Goal: Task Accomplishment & Management: Use online tool/utility

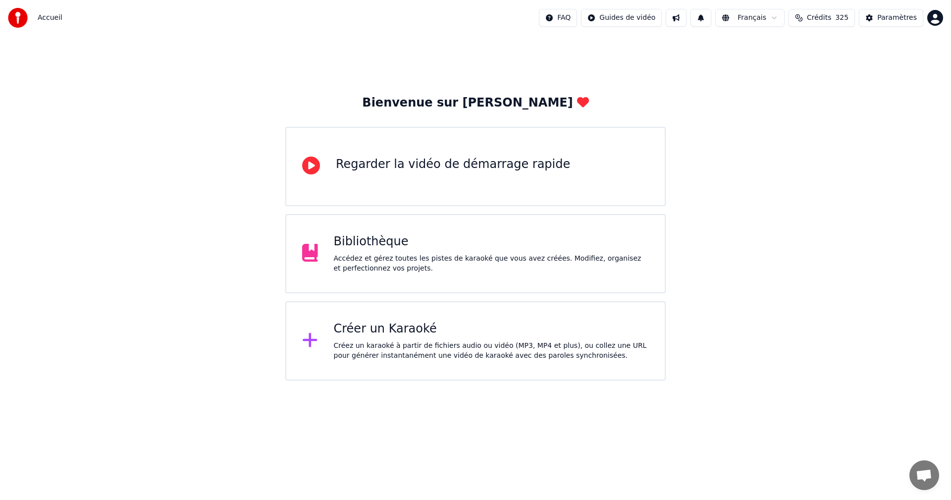
click at [513, 252] on div "Bibliothèque Accédez et gérez toutes les pistes de karaoké que vous avez créées…" at bounding box center [492, 254] width 316 height 40
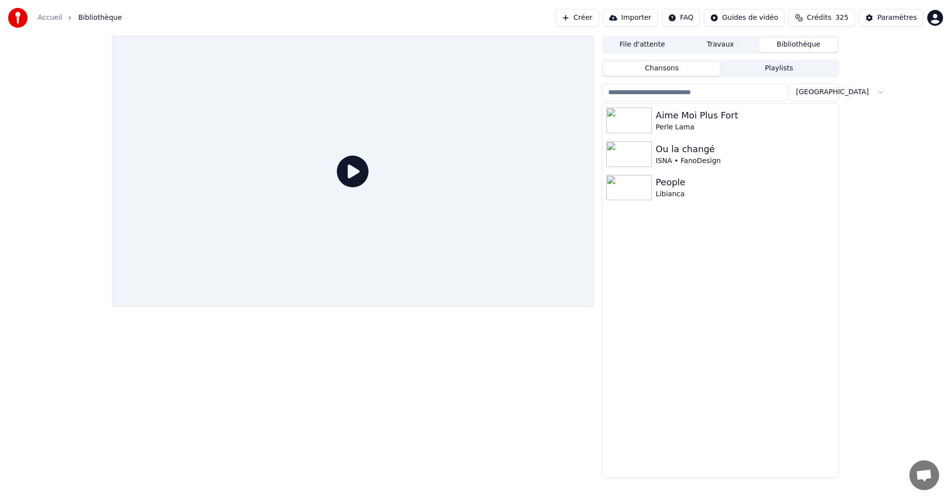
click at [795, 49] on button "Bibliothèque" at bounding box center [798, 45] width 78 height 14
click at [795, 46] on button "Bibliothèque" at bounding box center [798, 45] width 78 height 14
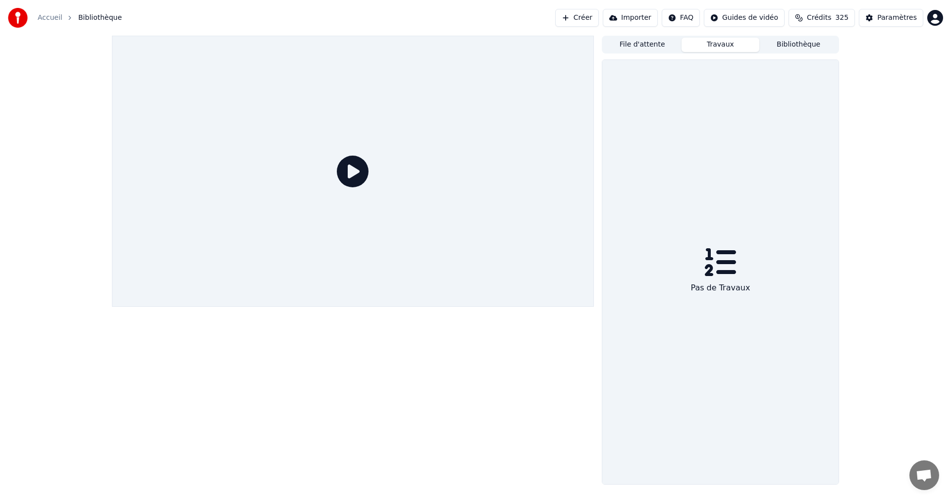
click at [726, 45] on button "Travaux" at bounding box center [721, 45] width 78 height 14
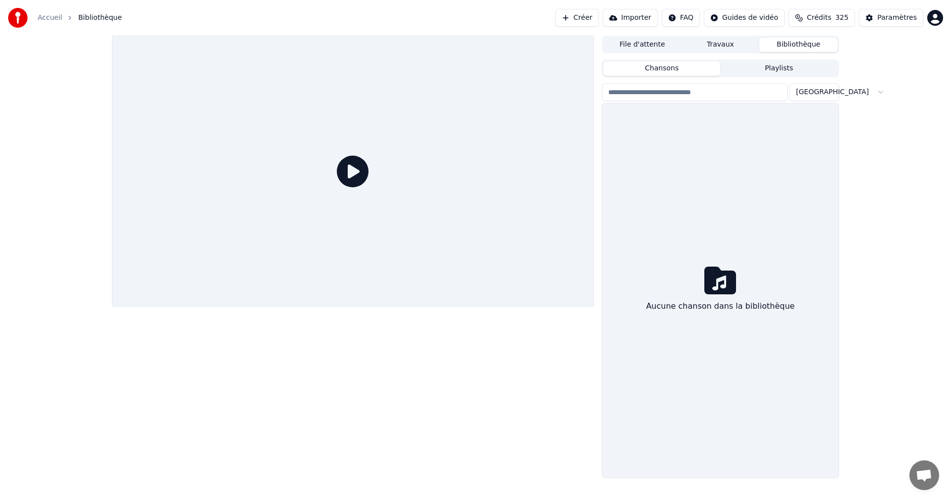
click at [799, 46] on button "Bibliothèque" at bounding box center [798, 45] width 78 height 14
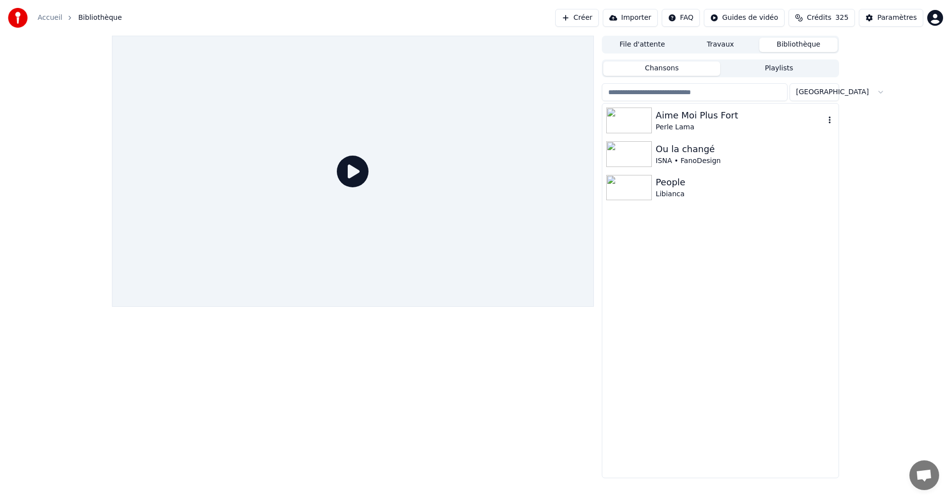
click at [830, 116] on icon "button" at bounding box center [830, 120] width 10 height 8
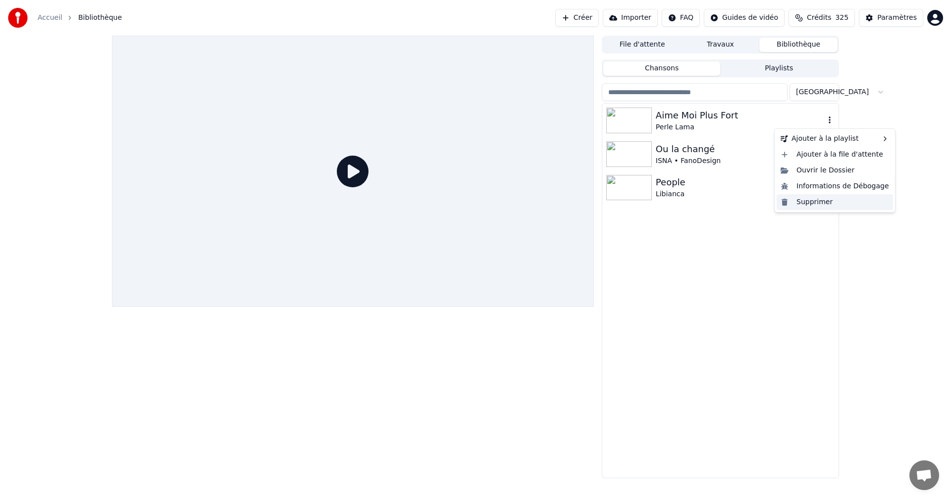
click at [814, 203] on div "Supprimer" at bounding box center [835, 202] width 116 height 16
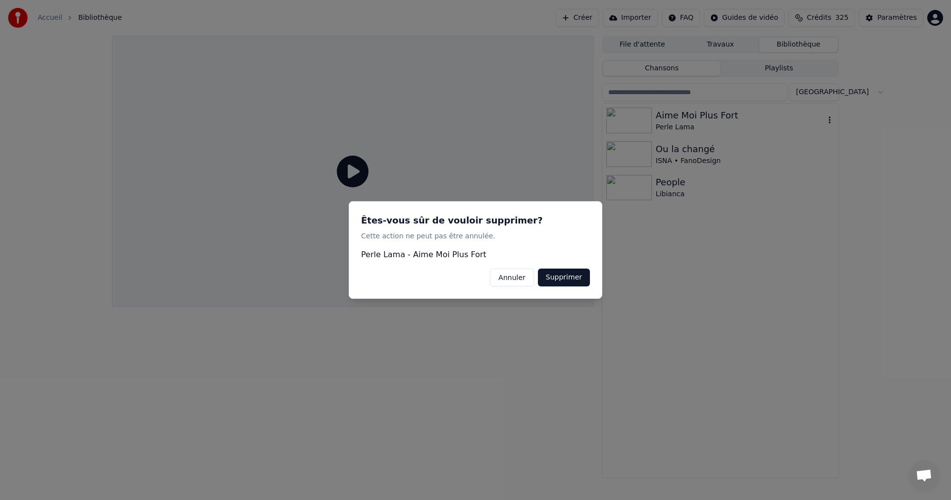
click at [579, 280] on button "Supprimer" at bounding box center [564, 277] width 52 height 18
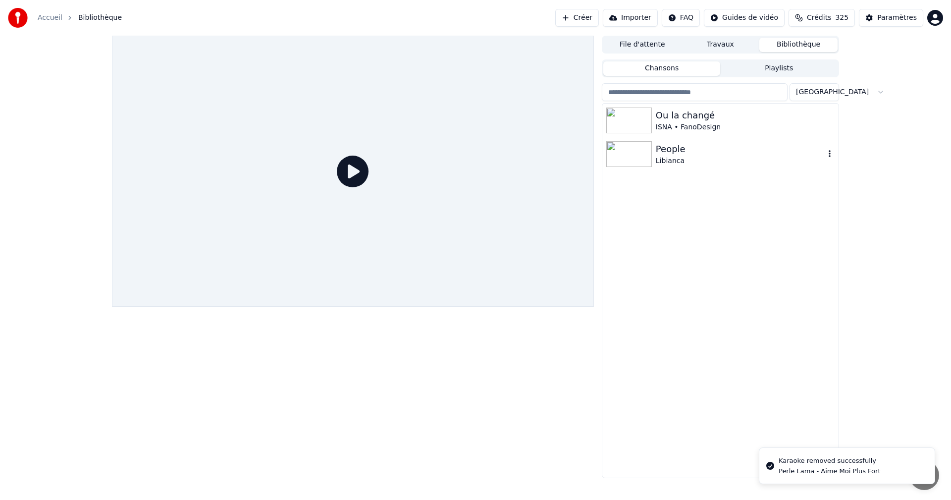
click at [736, 159] on div "Libianca" at bounding box center [740, 161] width 169 height 10
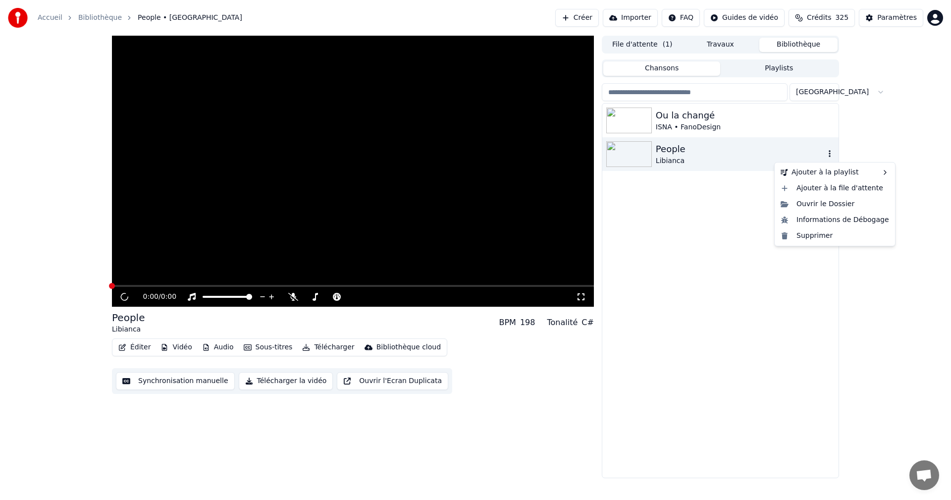
click at [826, 153] on icon "button" at bounding box center [830, 154] width 10 height 8
click at [797, 237] on div "Supprimer" at bounding box center [835, 236] width 116 height 16
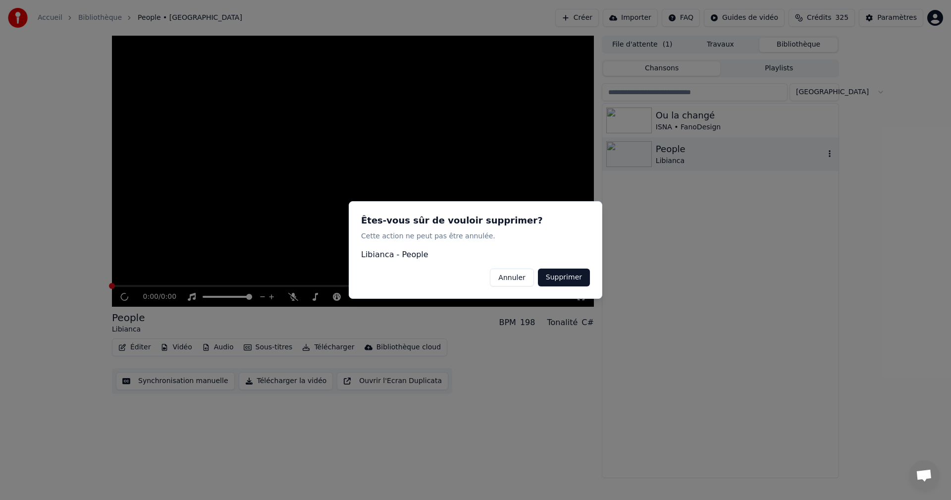
click at [570, 275] on button "Supprimer" at bounding box center [564, 277] width 52 height 18
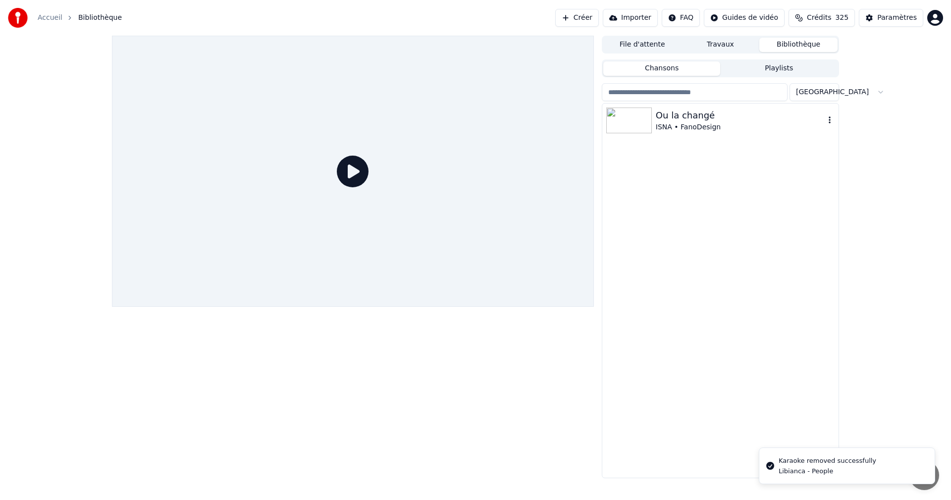
click at [765, 120] on div "Ou la changé" at bounding box center [740, 115] width 169 height 14
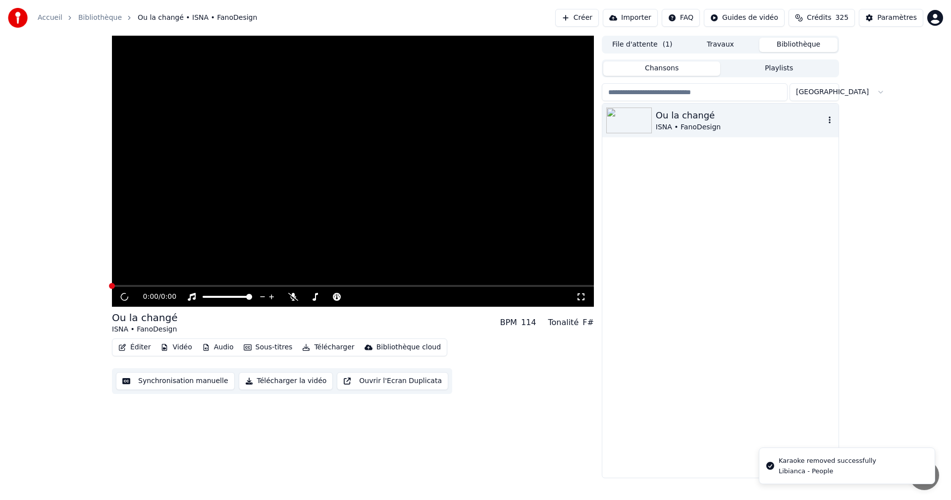
click at [829, 120] on icon "button" at bounding box center [830, 120] width 10 height 8
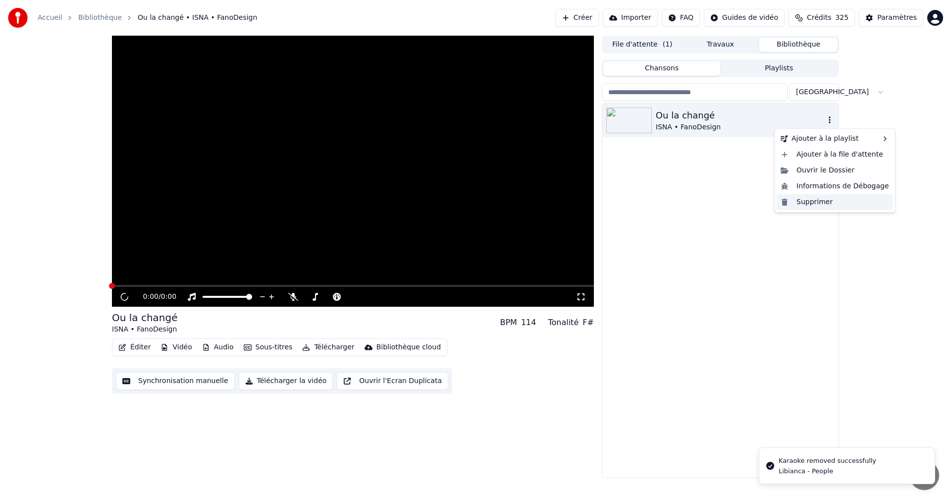
click at [799, 203] on div "Supprimer" at bounding box center [835, 202] width 116 height 16
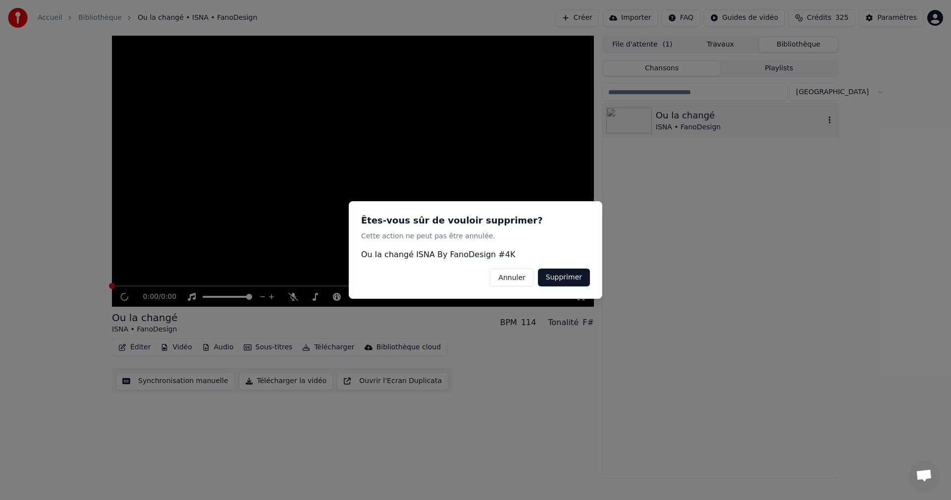
click at [569, 285] on button "Supprimer" at bounding box center [564, 277] width 52 height 18
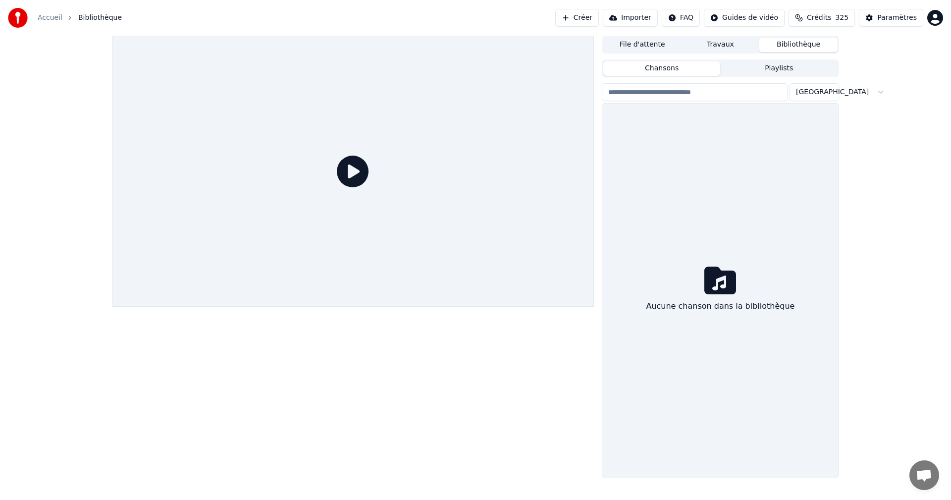
click at [599, 16] on button "Créer" at bounding box center [577, 18] width 44 height 18
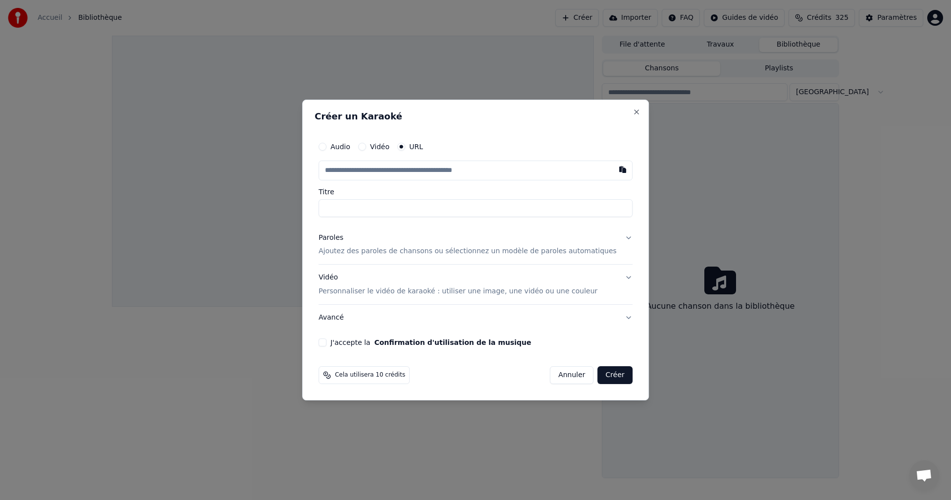
click at [370, 166] on input "text" at bounding box center [476, 170] width 314 height 20
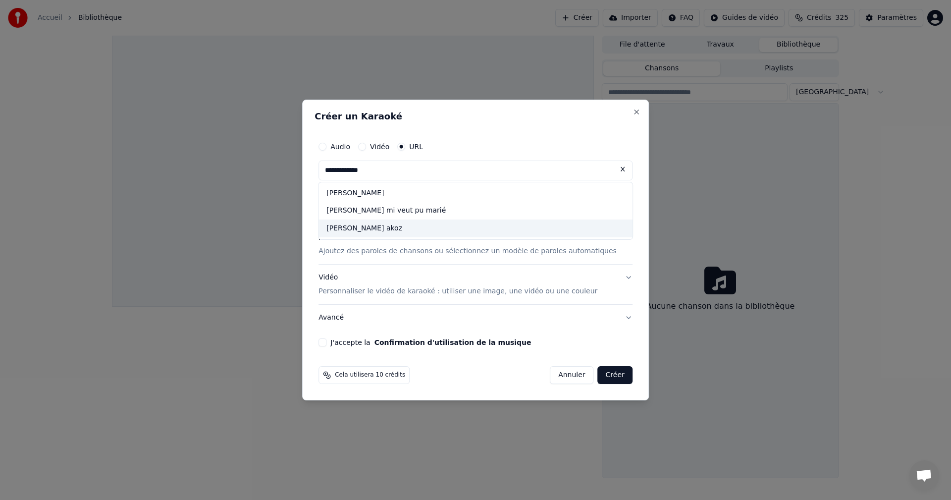
click at [468, 226] on div "[PERSON_NAME] akoz" at bounding box center [476, 229] width 314 height 18
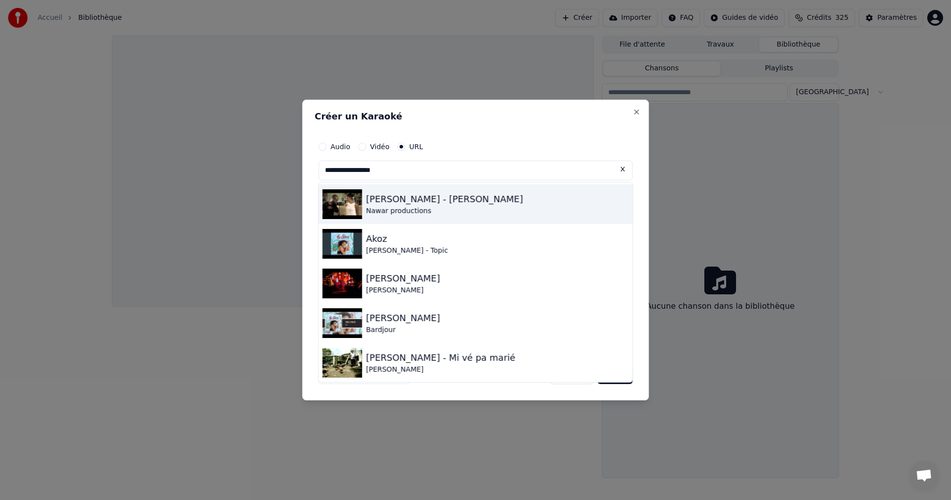
click at [429, 213] on div "Nawar productions" at bounding box center [444, 211] width 157 height 10
type input "**********"
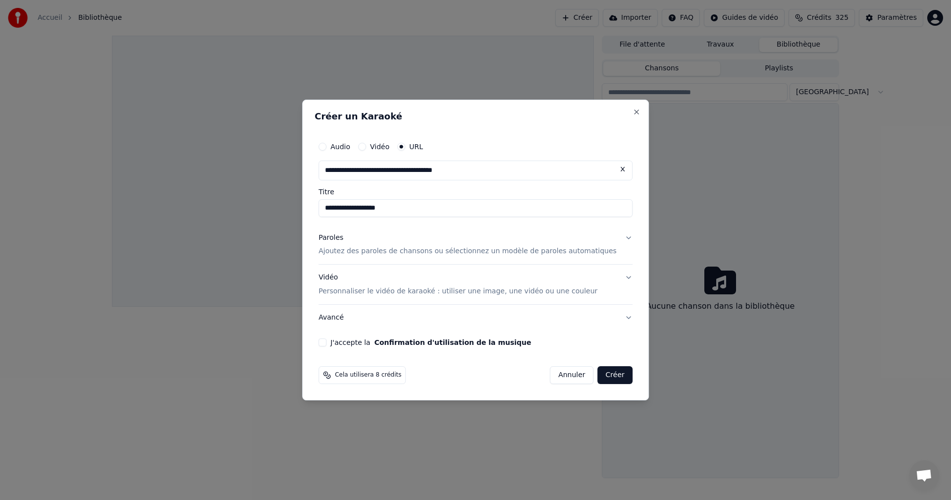
click at [326, 342] on button "J'accepte la Confirmation d'utilisation de la musique" at bounding box center [323, 342] width 8 height 8
click at [608, 374] on button "Créer" at bounding box center [615, 375] width 35 height 18
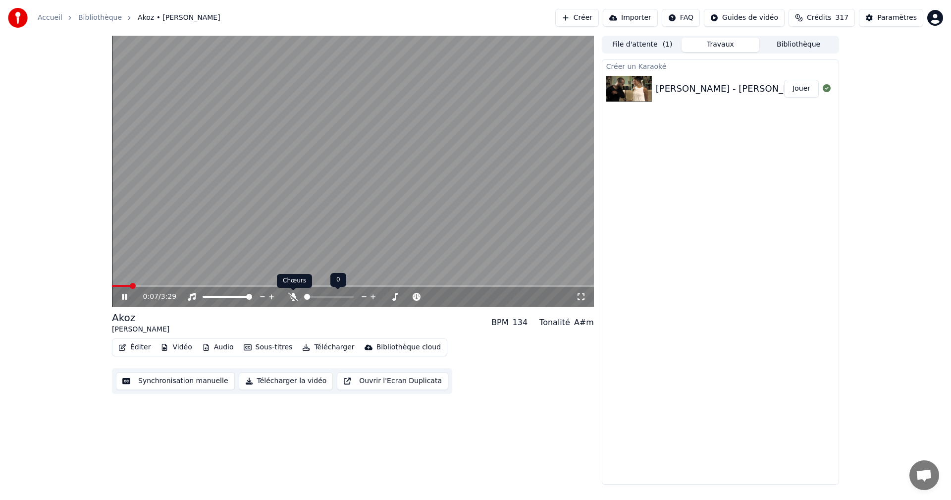
click at [295, 295] on icon at bounding box center [293, 297] width 10 height 8
click at [895, 19] on div "Paramètres" at bounding box center [897, 18] width 40 height 10
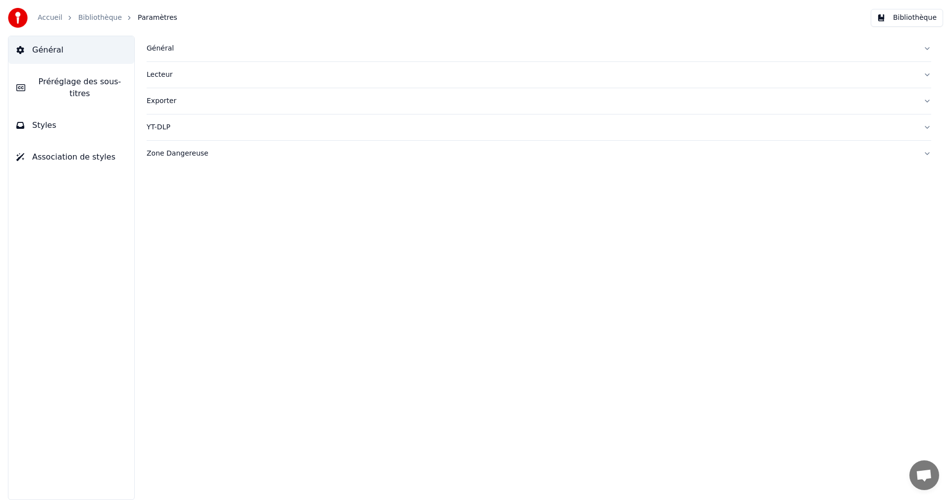
click at [100, 115] on button "Styles" at bounding box center [71, 125] width 126 height 28
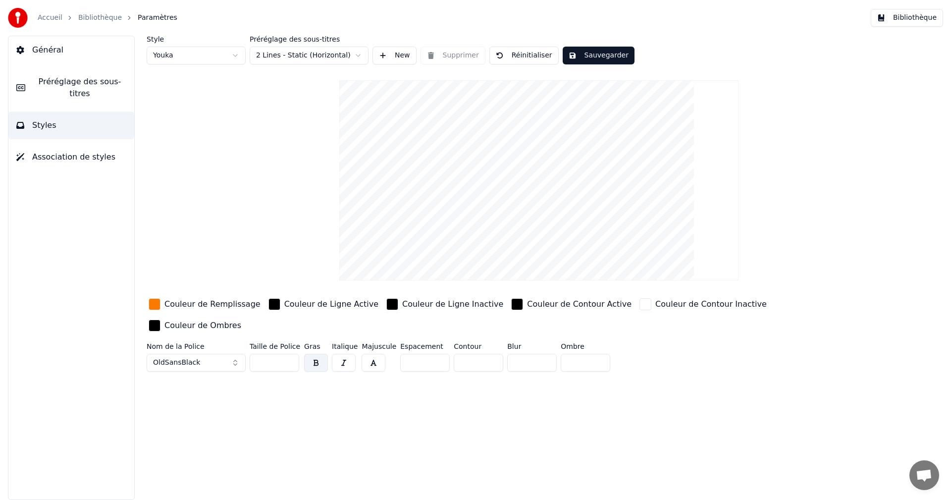
click at [291, 354] on input "**" at bounding box center [275, 363] width 50 height 18
type input "***"
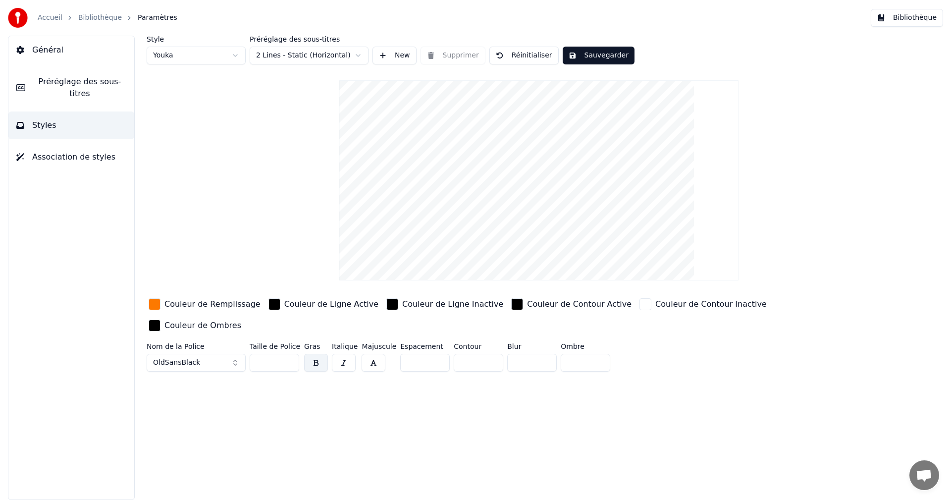
click at [291, 354] on input "***" at bounding box center [275, 363] width 50 height 18
click at [586, 57] on button "Sauvegarder" at bounding box center [599, 56] width 72 height 18
click at [905, 17] on button "Bibliothèque" at bounding box center [907, 18] width 72 height 18
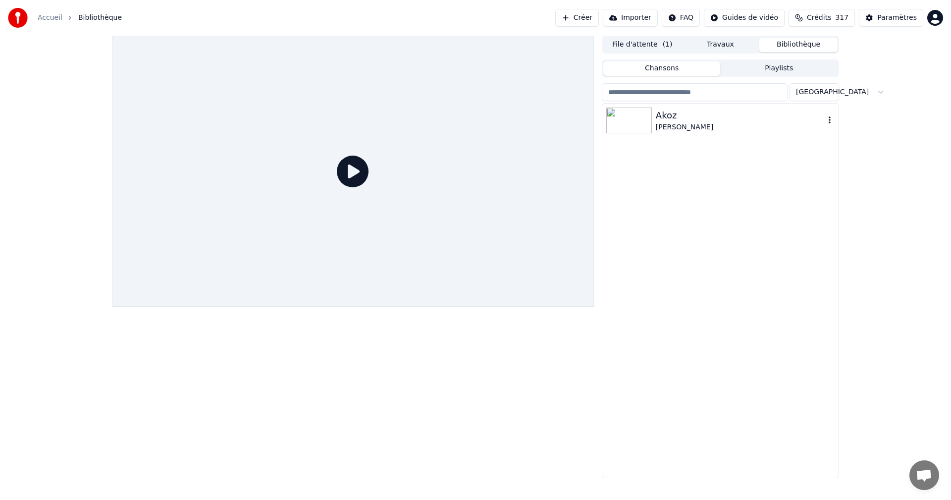
click at [675, 115] on div "Akoz" at bounding box center [740, 115] width 169 height 14
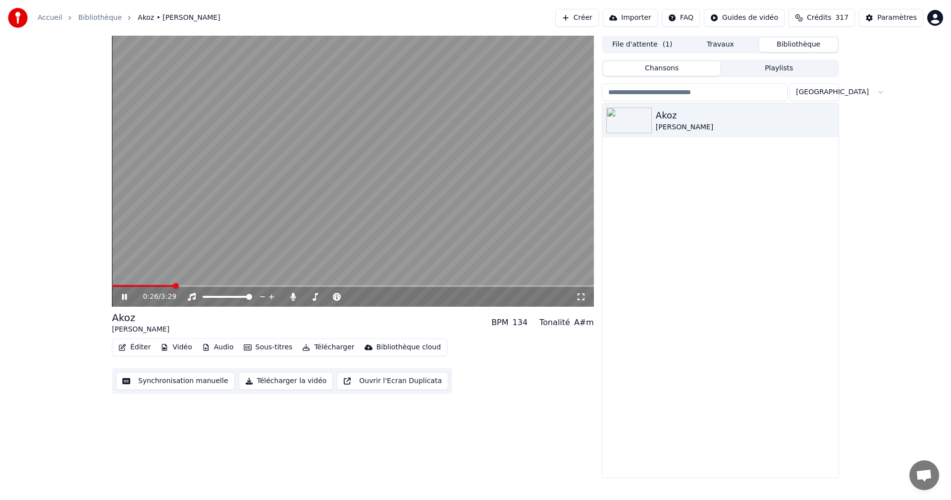
drag, startPoint x: 579, startPoint y: 296, endPoint x: 580, endPoint y: 308, distance: 11.4
click at [580, 296] on icon at bounding box center [581, 297] width 10 height 8
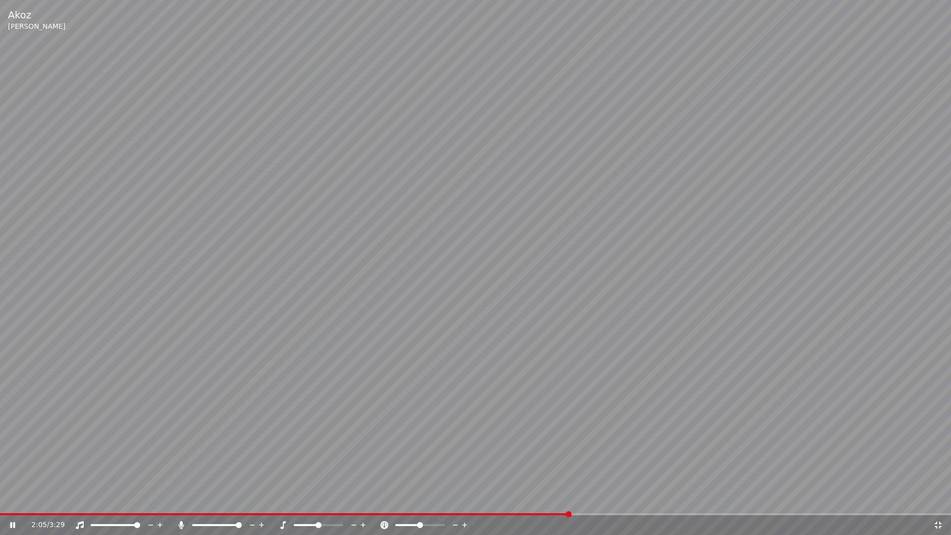
click at [934, 499] on icon at bounding box center [938, 525] width 10 height 8
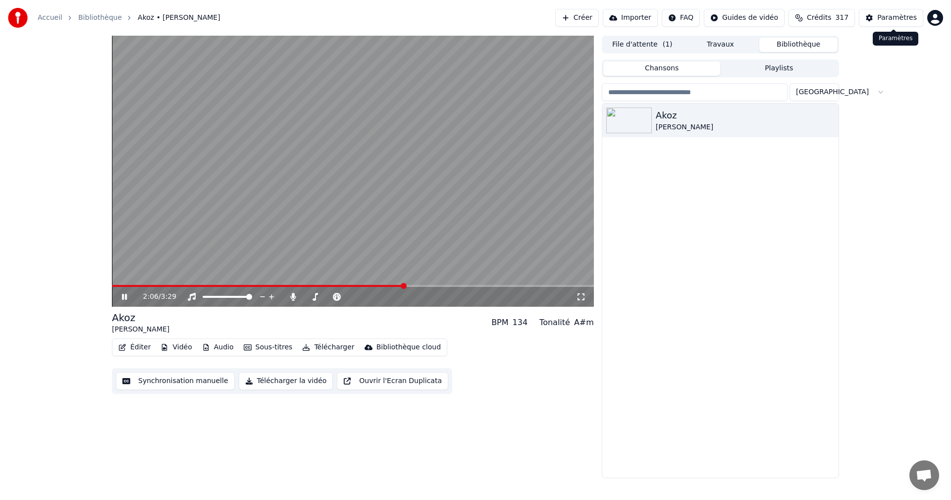
click at [897, 16] on div "Paramètres" at bounding box center [897, 18] width 40 height 10
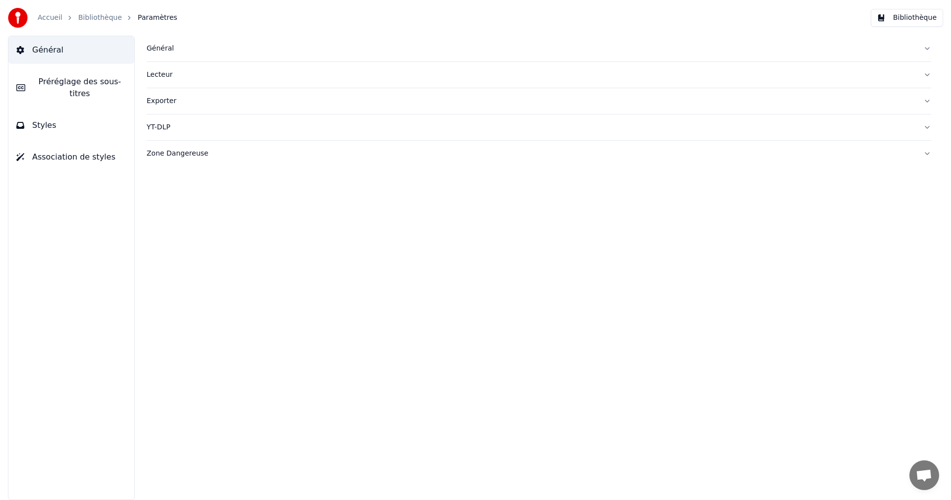
click at [102, 118] on button "Styles" at bounding box center [71, 125] width 126 height 28
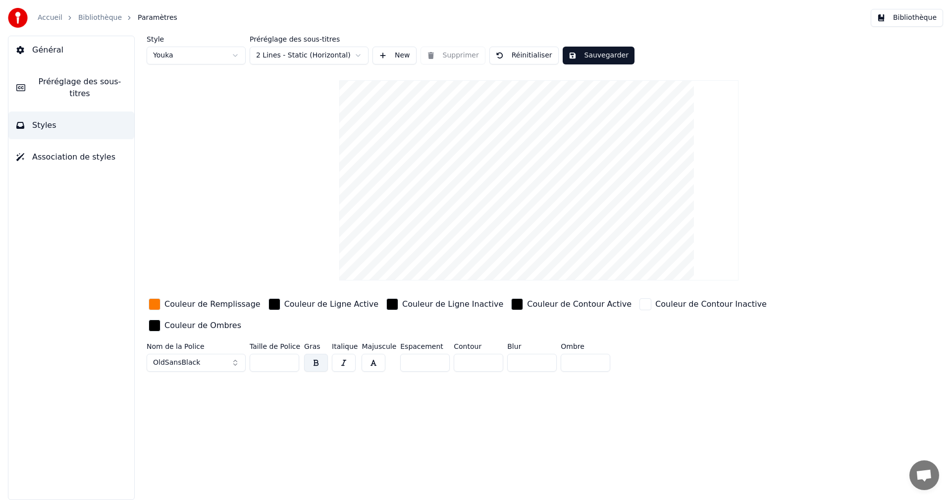
click at [287, 354] on input "***" at bounding box center [275, 363] width 50 height 18
type input "***"
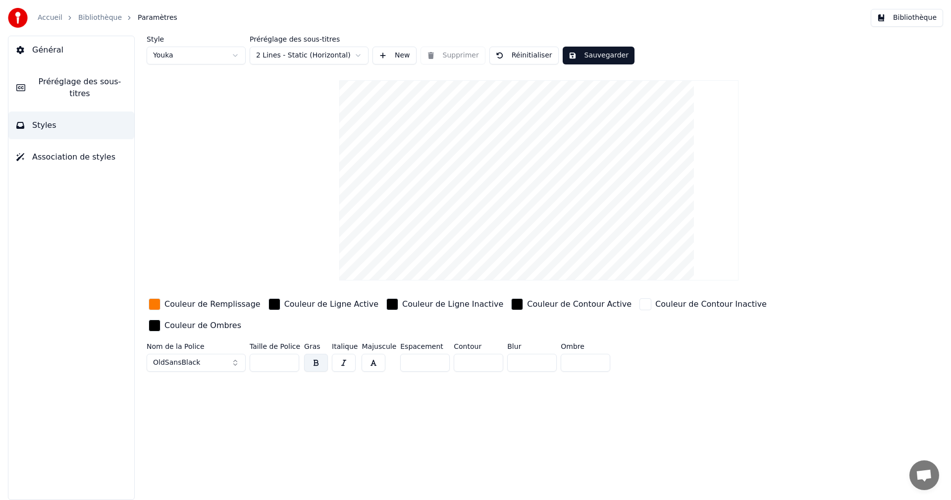
click at [287, 354] on input "***" at bounding box center [275, 363] width 50 height 18
click at [611, 48] on button "Sauvegarder" at bounding box center [599, 56] width 72 height 18
click at [923, 16] on button "Bibliothèque" at bounding box center [907, 18] width 72 height 18
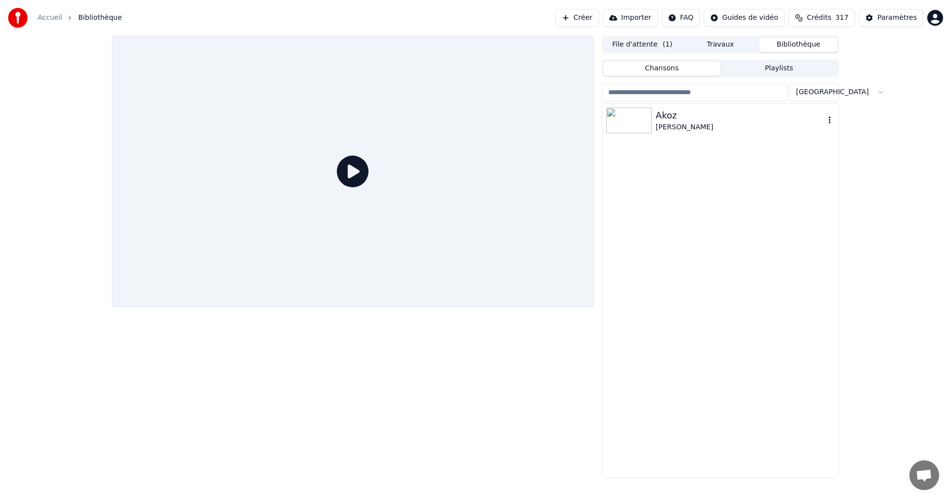
click at [639, 127] on img at bounding box center [629, 120] width 46 height 26
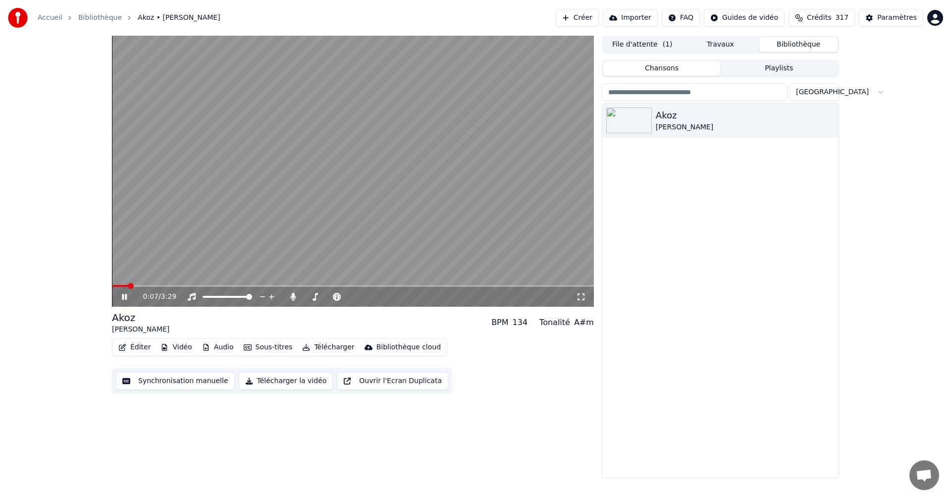
click at [129, 286] on span at bounding box center [353, 286] width 482 height 2
click at [143, 285] on span at bounding box center [353, 286] width 482 height 2
click at [160, 285] on span at bounding box center [353, 286] width 482 height 2
click at [195, 286] on span at bounding box center [353, 286] width 482 height 2
click at [218, 285] on span at bounding box center [353, 286] width 482 height 2
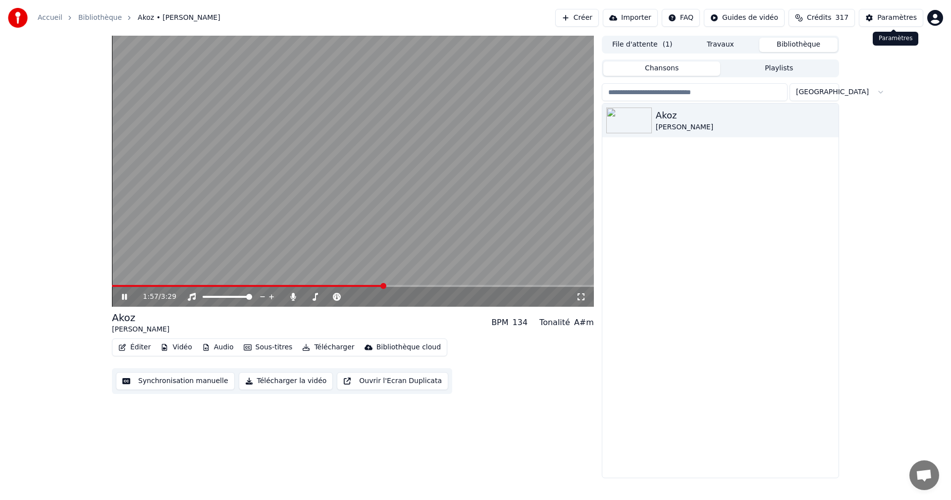
click at [885, 19] on div "Paramètres" at bounding box center [897, 18] width 40 height 10
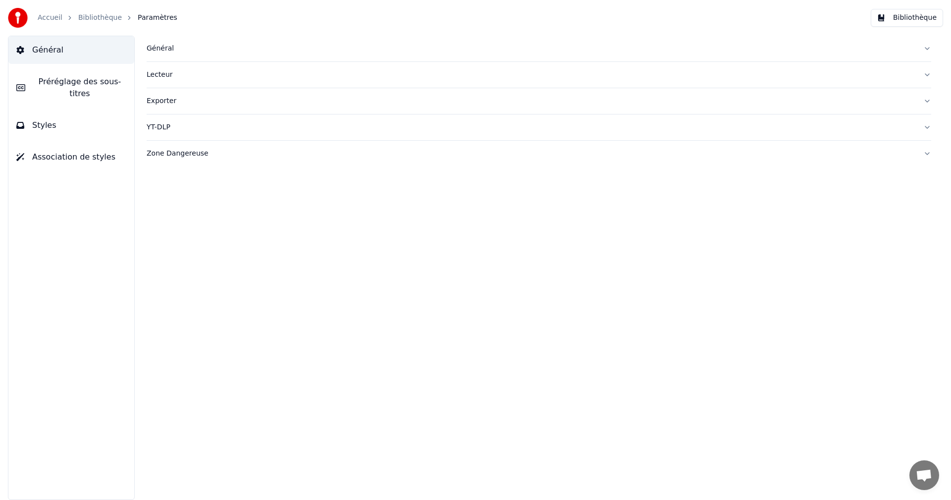
click at [57, 120] on button "Styles" at bounding box center [71, 125] width 126 height 28
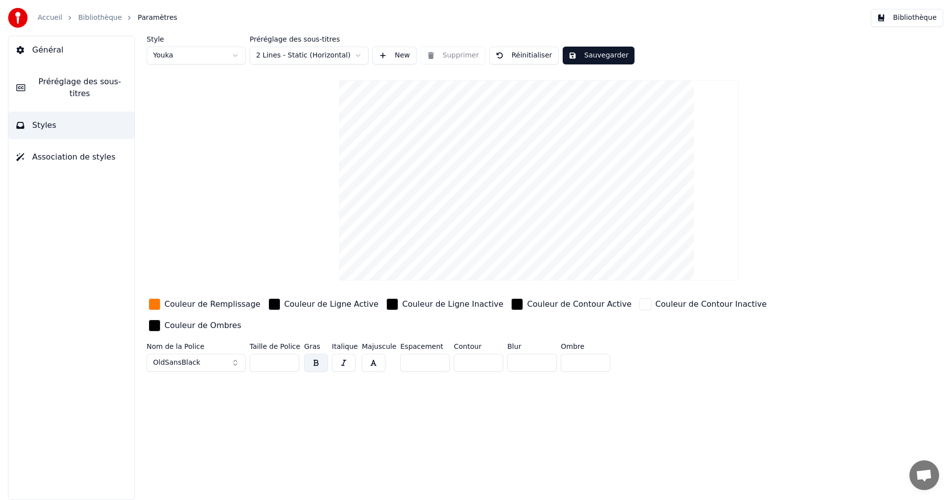
click at [289, 354] on input "***" at bounding box center [275, 363] width 50 height 18
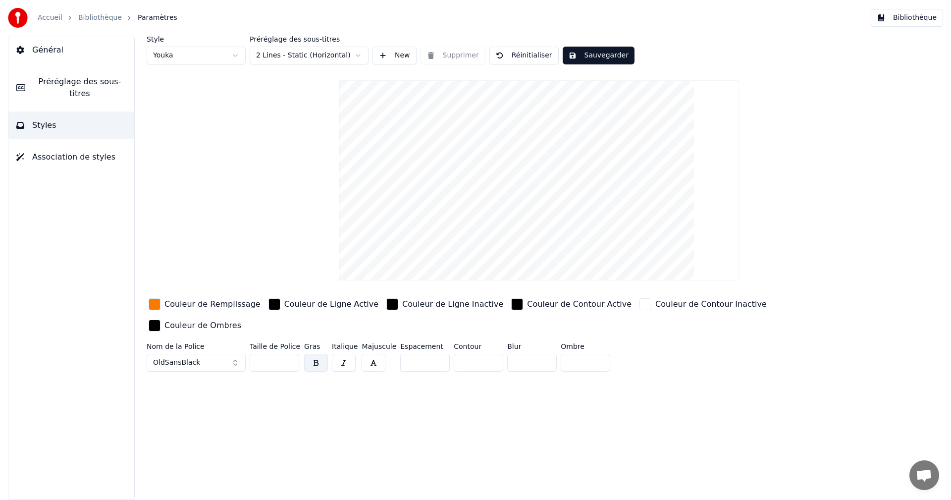
click at [289, 354] on input "**" at bounding box center [275, 363] width 50 height 18
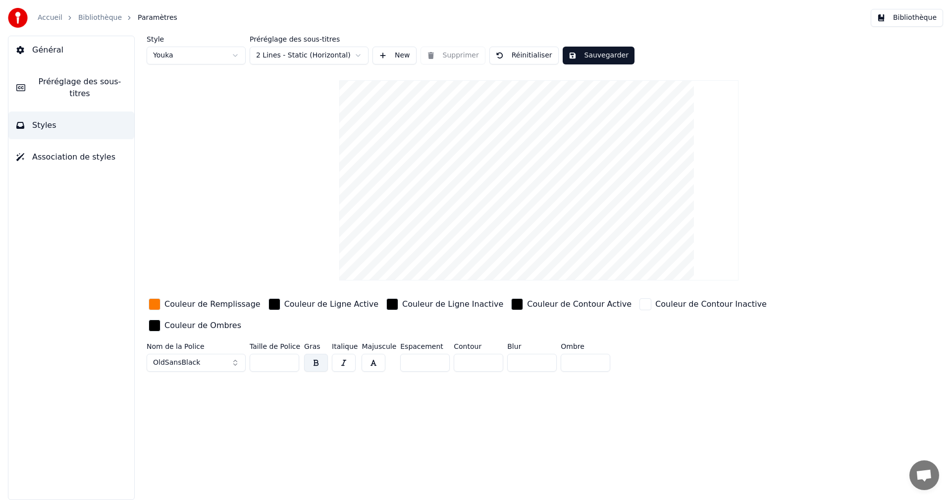
click at [289, 354] on input "**" at bounding box center [275, 363] width 50 height 18
type input "**"
click at [289, 354] on input "**" at bounding box center [275, 363] width 50 height 18
click at [608, 52] on button "Sauvegarder" at bounding box center [599, 56] width 72 height 18
click at [911, 16] on button "Bibliothèque" at bounding box center [907, 18] width 72 height 18
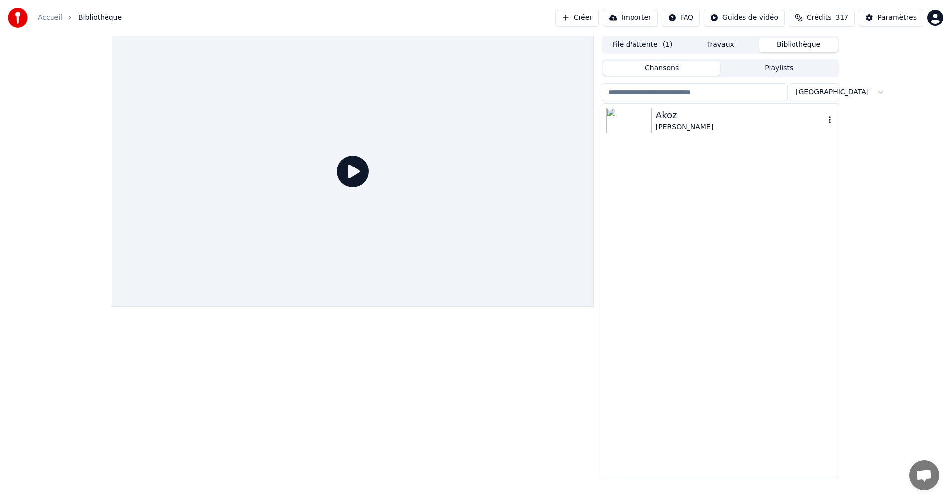
click at [691, 115] on div "Akoz" at bounding box center [740, 115] width 169 height 14
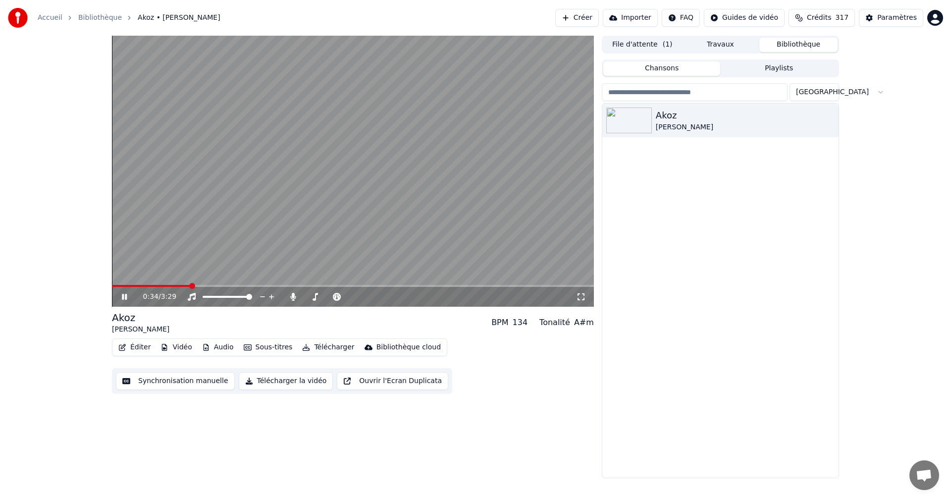
click at [189, 286] on span at bounding box center [353, 286] width 482 height 2
click at [227, 286] on span at bounding box center [353, 286] width 482 height 2
click at [579, 297] on icon at bounding box center [581, 297] width 10 height 8
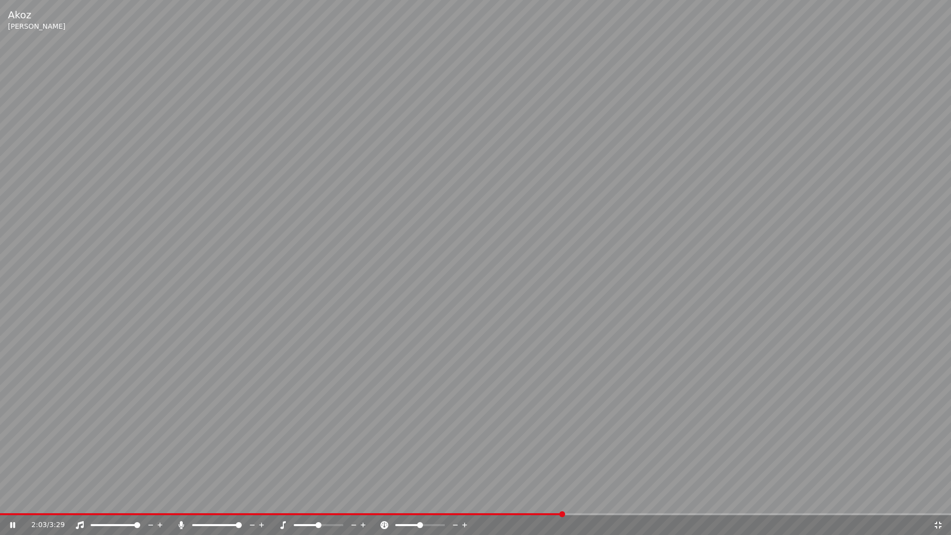
click at [939, 499] on icon at bounding box center [938, 525] width 10 height 8
